Goal: Task Accomplishment & Management: Use online tool/utility

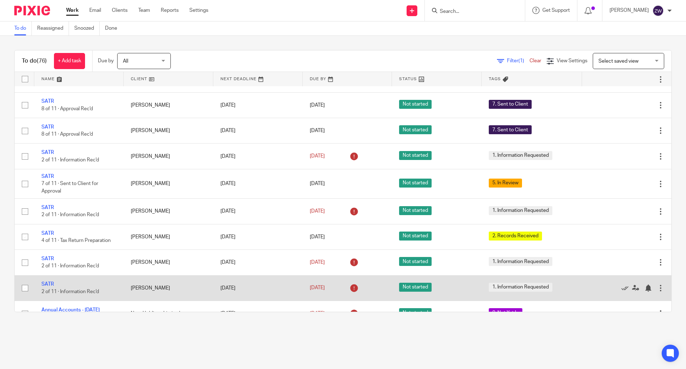
scroll to position [1103, 0]
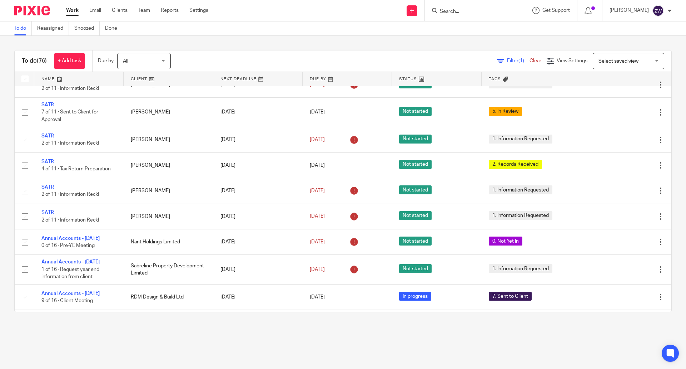
click at [234, 34] on div "To do Reassigned Snoozed Done" at bounding box center [343, 28] width 686 height 14
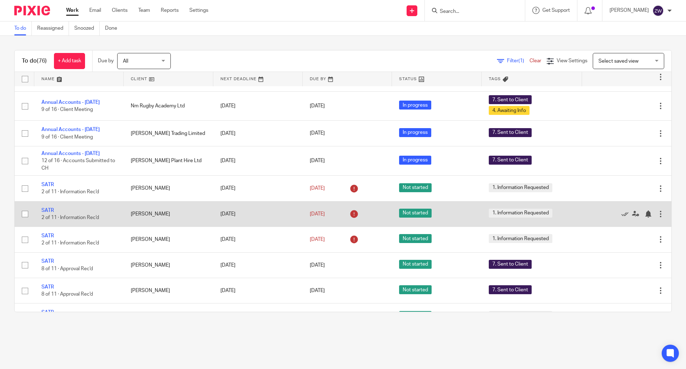
click at [45, 201] on td "SATR 2 of 11 · Information Rec'd" at bounding box center [78, 213] width 89 height 25
click at [49, 208] on link "SATR" at bounding box center [47, 210] width 13 height 5
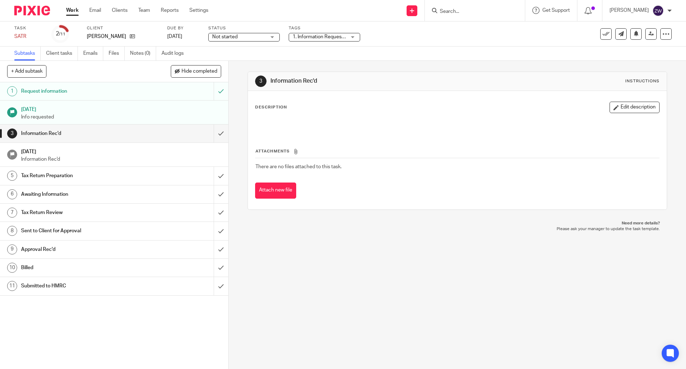
click at [319, 38] on span "1. Information Requested" at bounding box center [321, 36] width 56 height 5
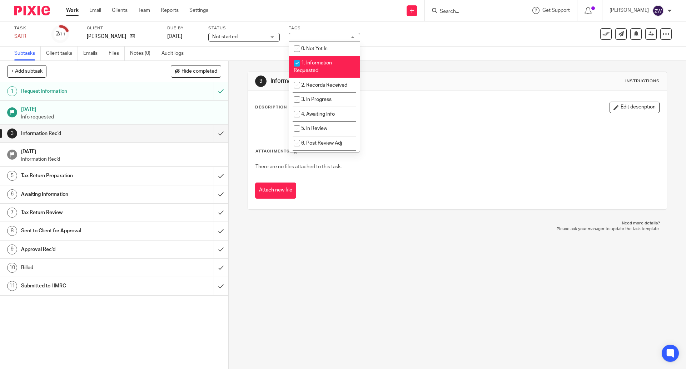
click at [322, 65] on li "1. Information Requested" at bounding box center [324, 67] width 71 height 22
checkbox input "false"
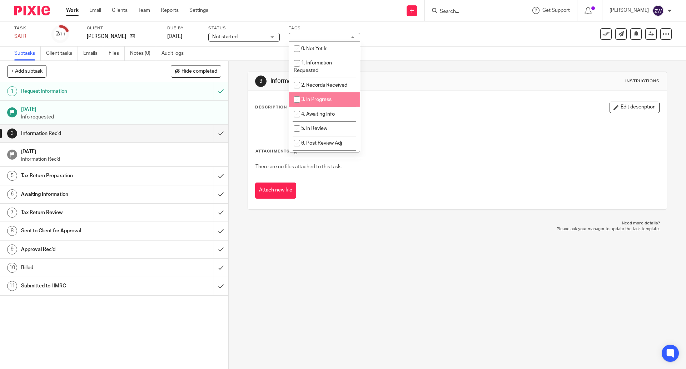
click at [324, 99] on span "3. In Progress" at bounding box center [316, 99] width 30 height 5
checkbox input "true"
click at [248, 37] on span "Not started" at bounding box center [239, 37] width 54 height 8
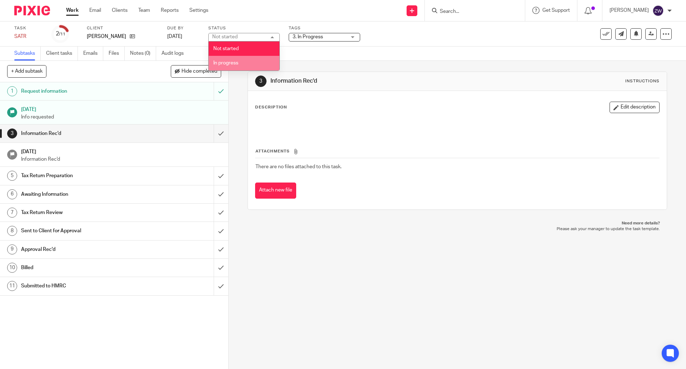
click at [239, 60] on li "In progress" at bounding box center [244, 63] width 71 height 15
click at [239, 100] on div "3 Information Rec'd Instructions Description Edit description Attachments There…" at bounding box center [458, 215] width 458 height 308
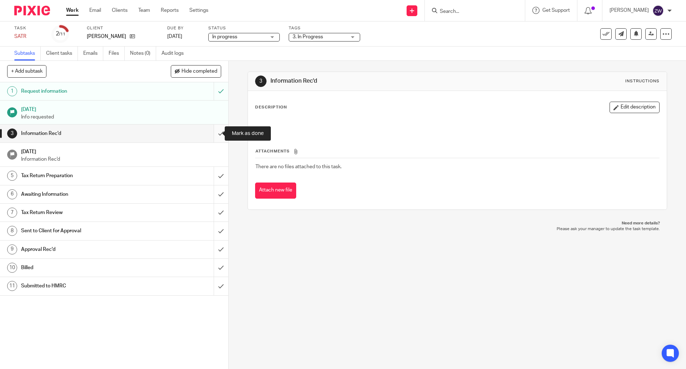
click at [214, 135] on input "submit" at bounding box center [114, 133] width 228 height 18
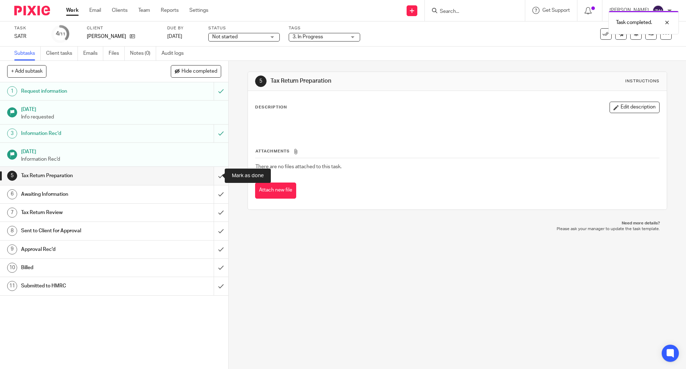
click at [214, 172] on input "submit" at bounding box center [114, 176] width 228 height 18
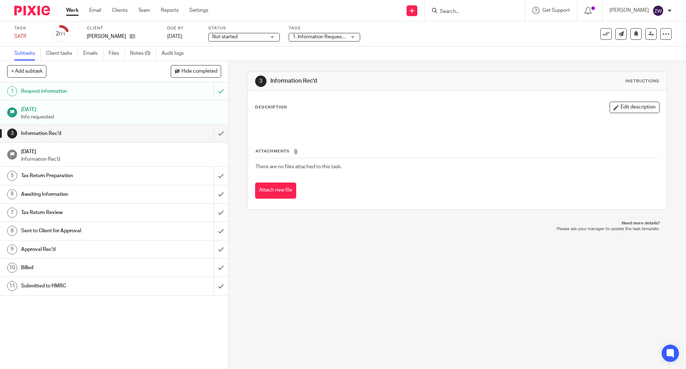
click at [273, 38] on div "Not started Not started" at bounding box center [243, 37] width 71 height 9
click at [258, 61] on li "In progress" at bounding box center [244, 63] width 71 height 15
click at [312, 40] on span "1. Information Requested" at bounding box center [320, 37] width 54 height 8
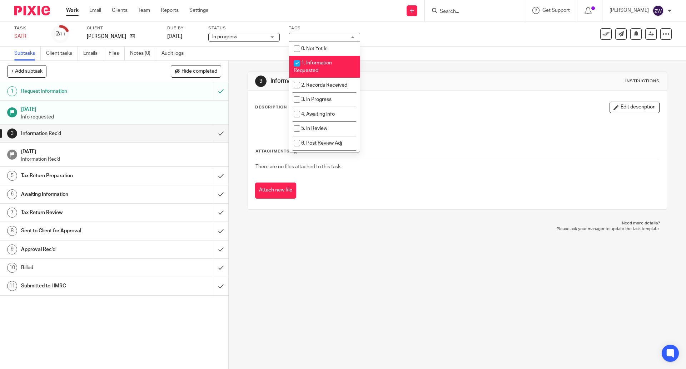
click at [312, 73] on li "1. Information Requested" at bounding box center [324, 67] width 71 height 22
checkbox input "false"
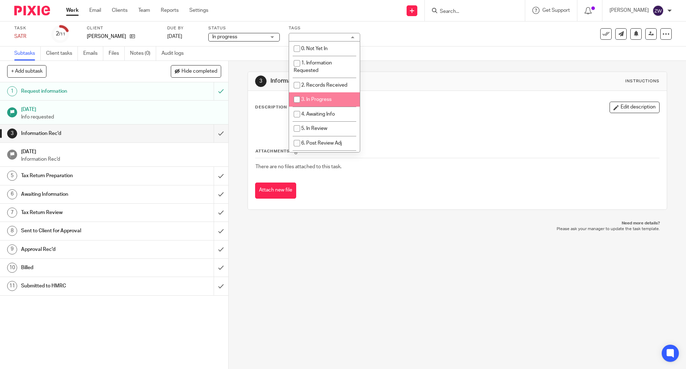
click at [312, 102] on span "3. In Progress" at bounding box center [316, 99] width 30 height 5
checkbox input "true"
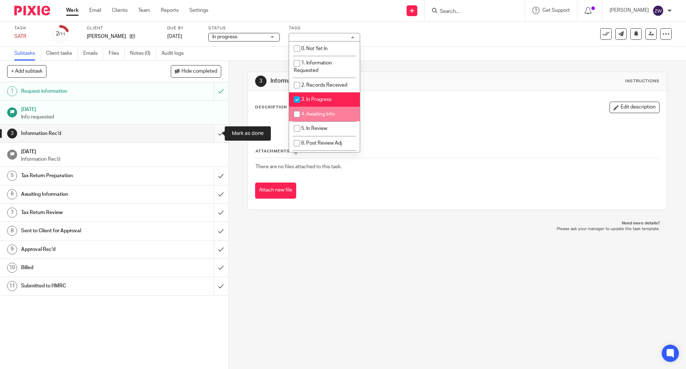
click at [211, 132] on input "submit" at bounding box center [114, 133] width 228 height 18
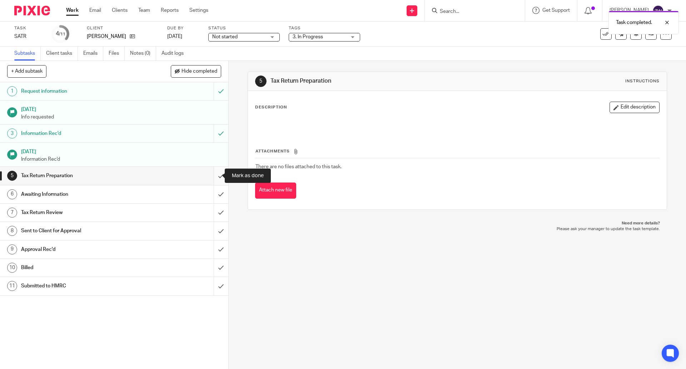
click at [217, 176] on input "submit" at bounding box center [114, 176] width 228 height 18
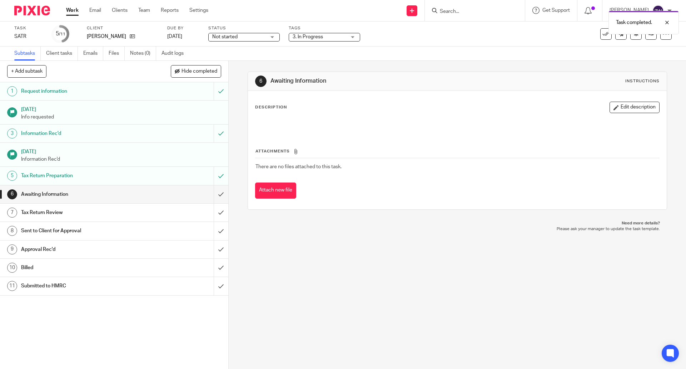
click at [35, 8] on img at bounding box center [32, 11] width 36 height 10
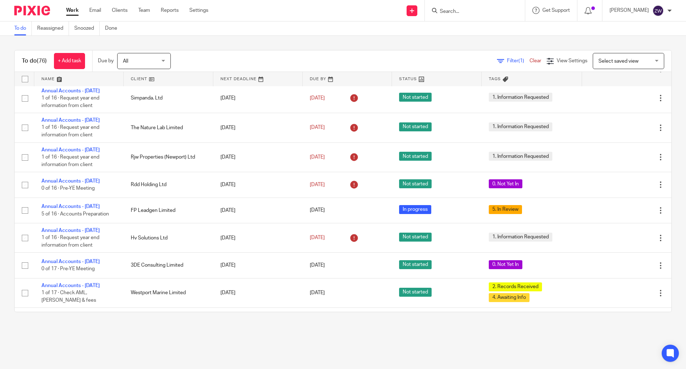
scroll to position [1537, 0]
